Goal: Task Accomplishment & Management: Manage account settings

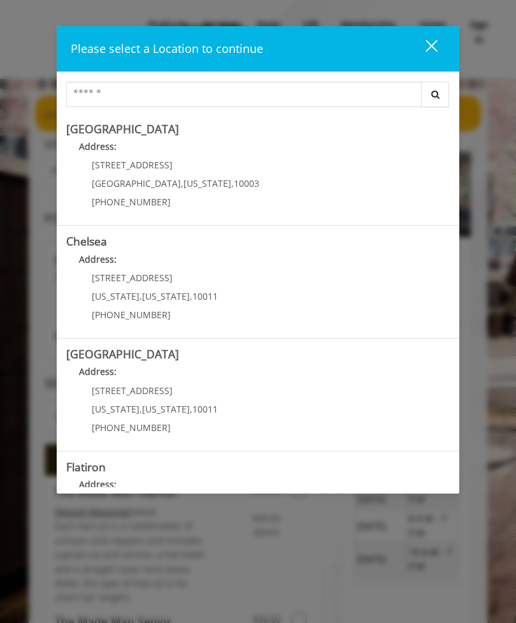
click at [106, 296] on span "[US_STATE]" at bounding box center [116, 296] width 48 height 12
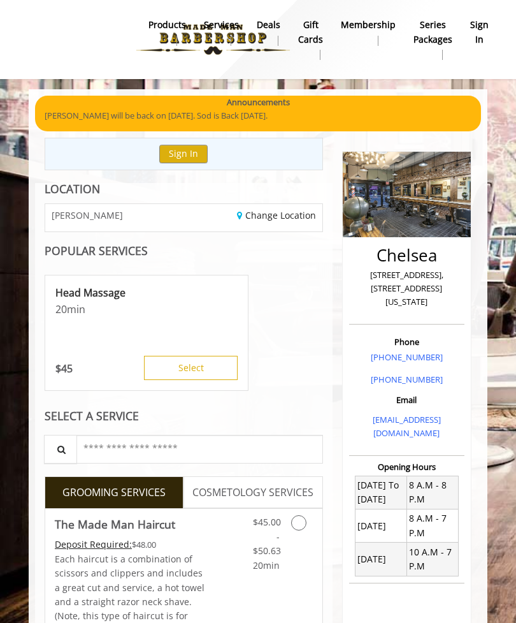
click at [480, 27] on b "sign in" at bounding box center [479, 32] width 18 height 29
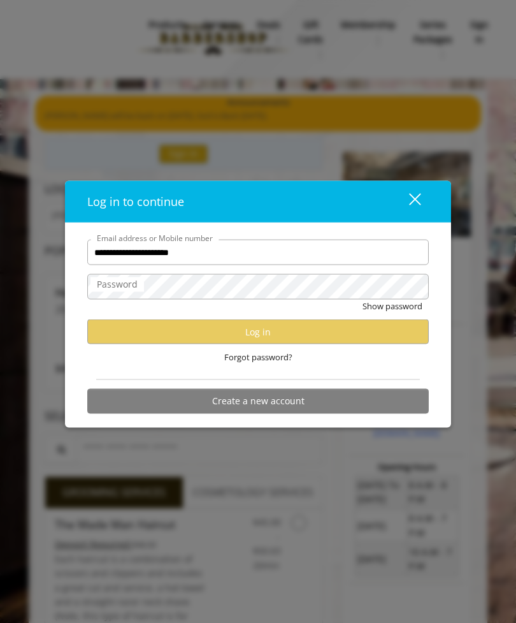
type input "**********"
click at [125, 286] on label "Password" at bounding box center [117, 284] width 54 height 14
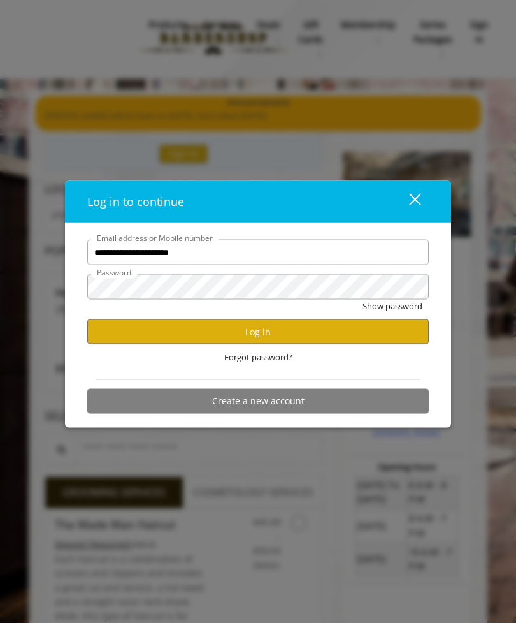
click at [159, 333] on button "Log in" at bounding box center [258, 331] width 342 height 25
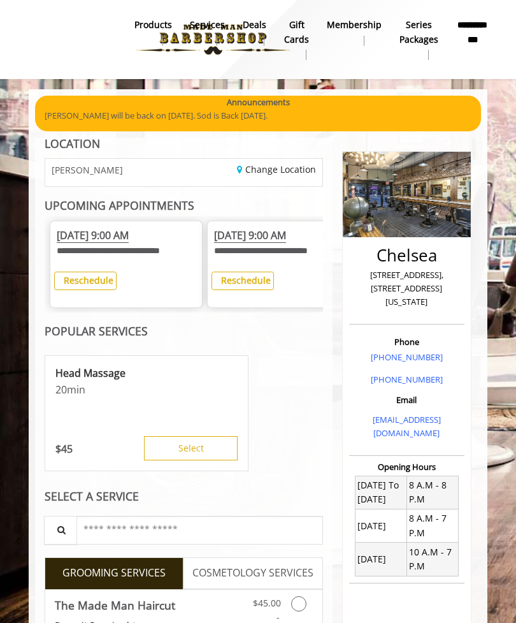
click at [77, 278] on b "Reschedule" at bounding box center [89, 280] width 50 height 12
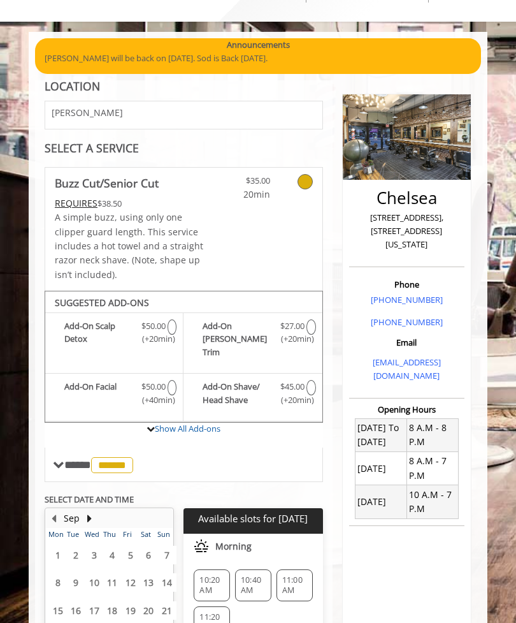
scroll to position [140, 0]
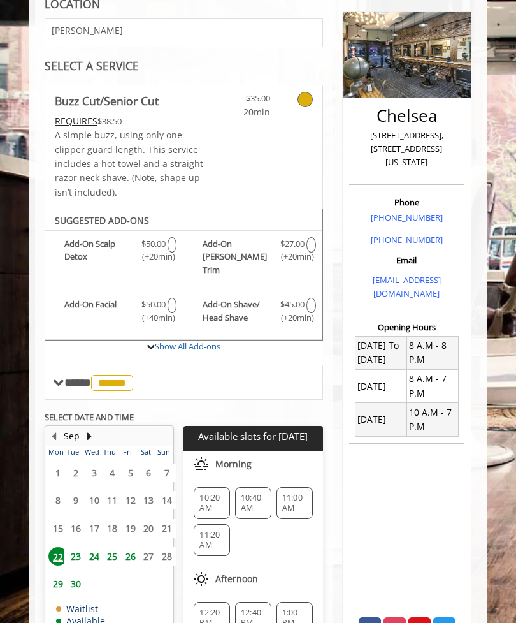
click at [97, 547] on span "24" at bounding box center [94, 556] width 19 height 18
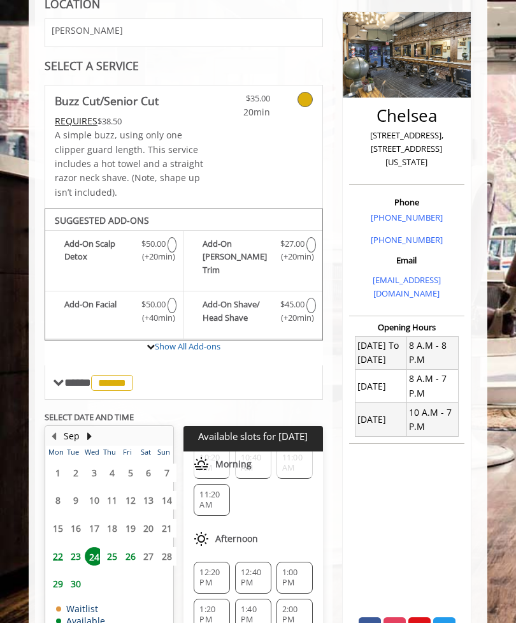
scroll to position [67, 0]
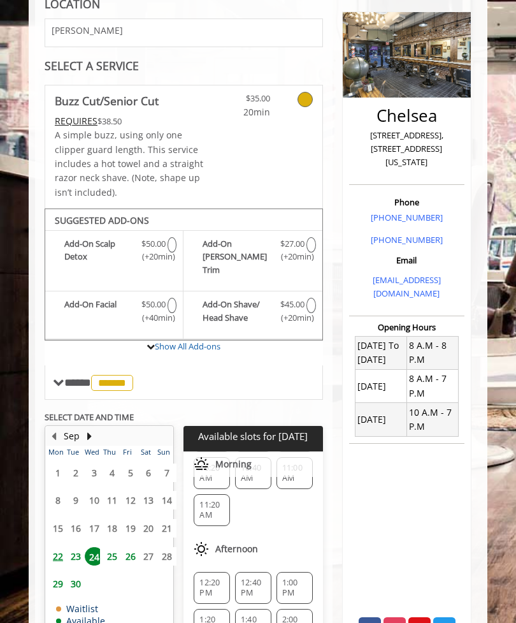
click at [252, 577] on span "12:40 PM" at bounding box center [253, 587] width 25 height 20
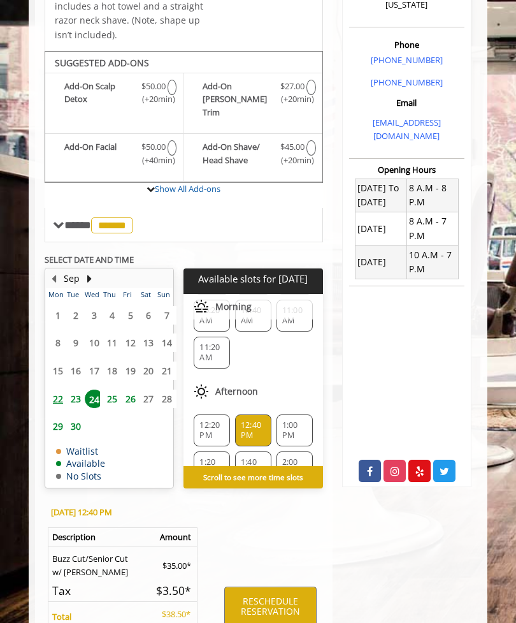
scroll to position [372, 0]
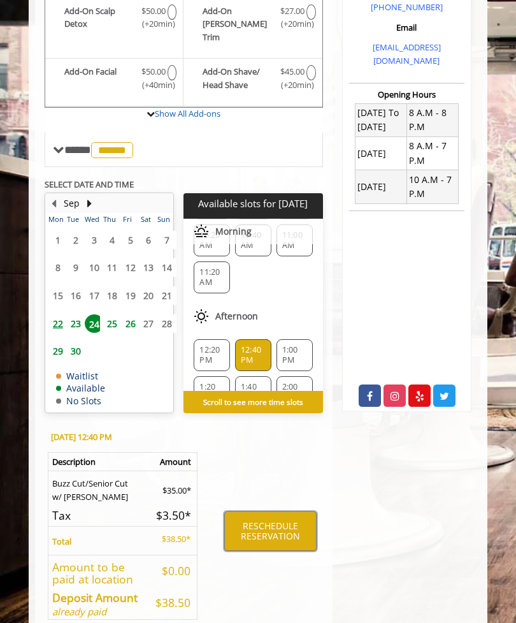
click at [285, 511] on button "RESCHEDULE RESERVATION" at bounding box center [270, 531] width 92 height 40
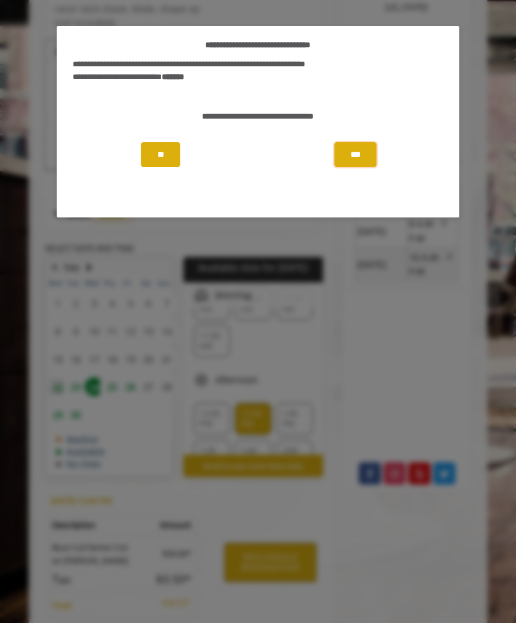
click at [366, 151] on button "***" at bounding box center [356, 154] width 42 height 25
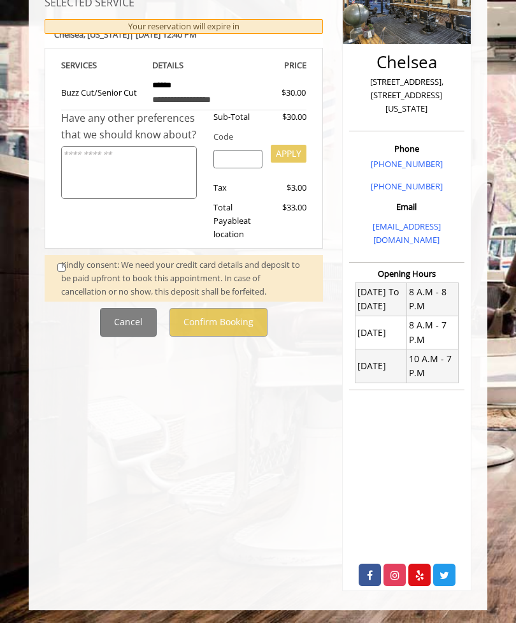
scroll to position [0, 0]
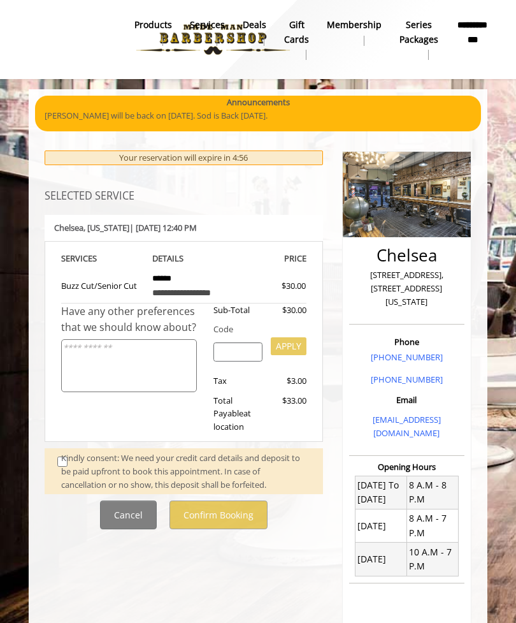
click at [68, 453] on div "Kindly consent: We need your credit card details and deposit to be paid upfront…" at bounding box center [185, 471] width 249 height 40
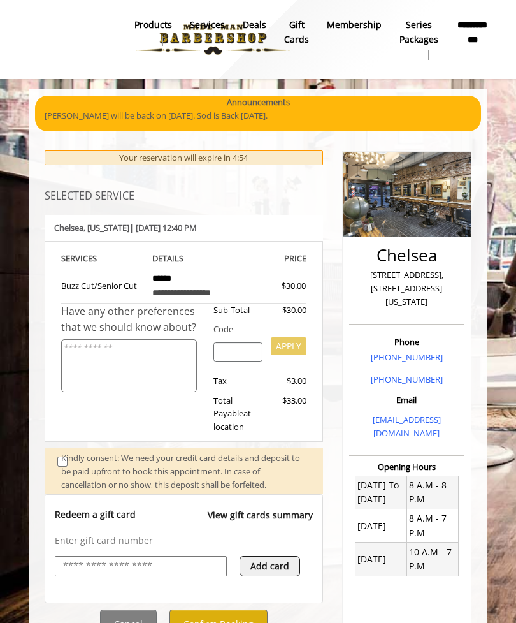
click at [231, 617] on button "Confirm Booking" at bounding box center [219, 623] width 98 height 29
